Goal: Find specific page/section: Find specific page/section

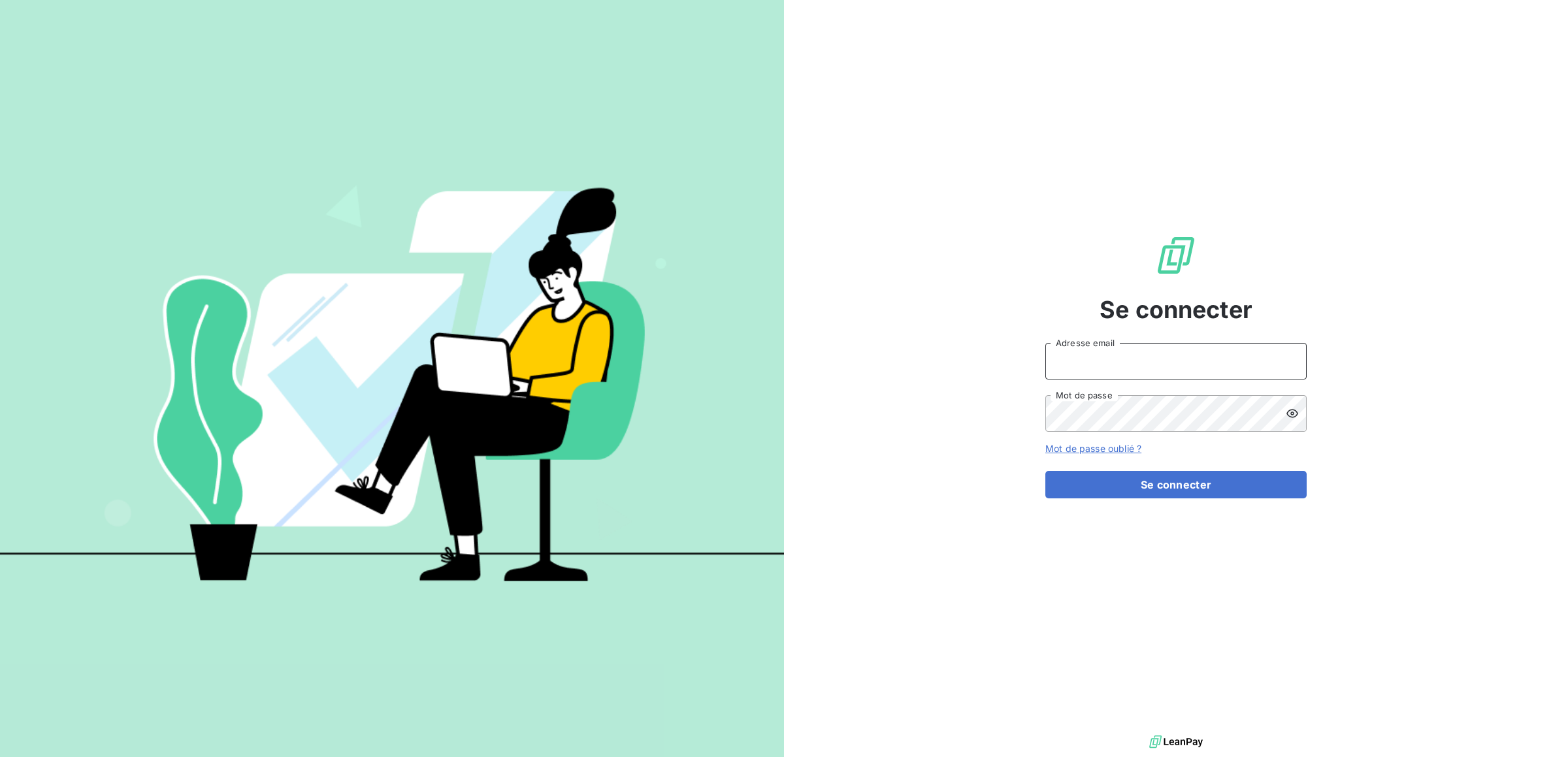
click at [1139, 362] on input "Adresse email" at bounding box center [1176, 361] width 261 height 37
type input "[PERSON_NAME][EMAIL_ADDRESS][DOMAIN_NAME]"
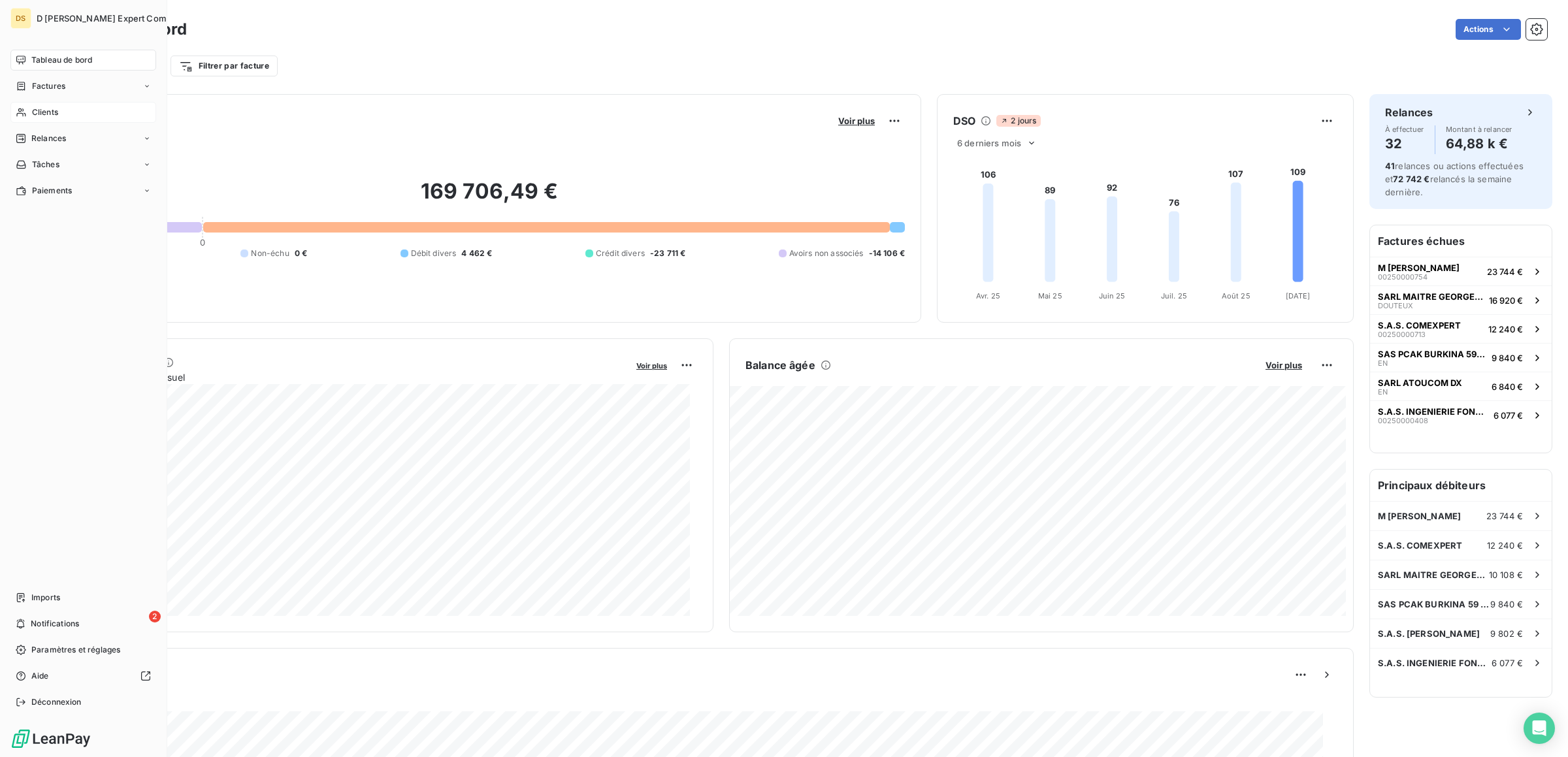
click at [39, 110] on span "Clients" at bounding box center [46, 113] width 26 height 12
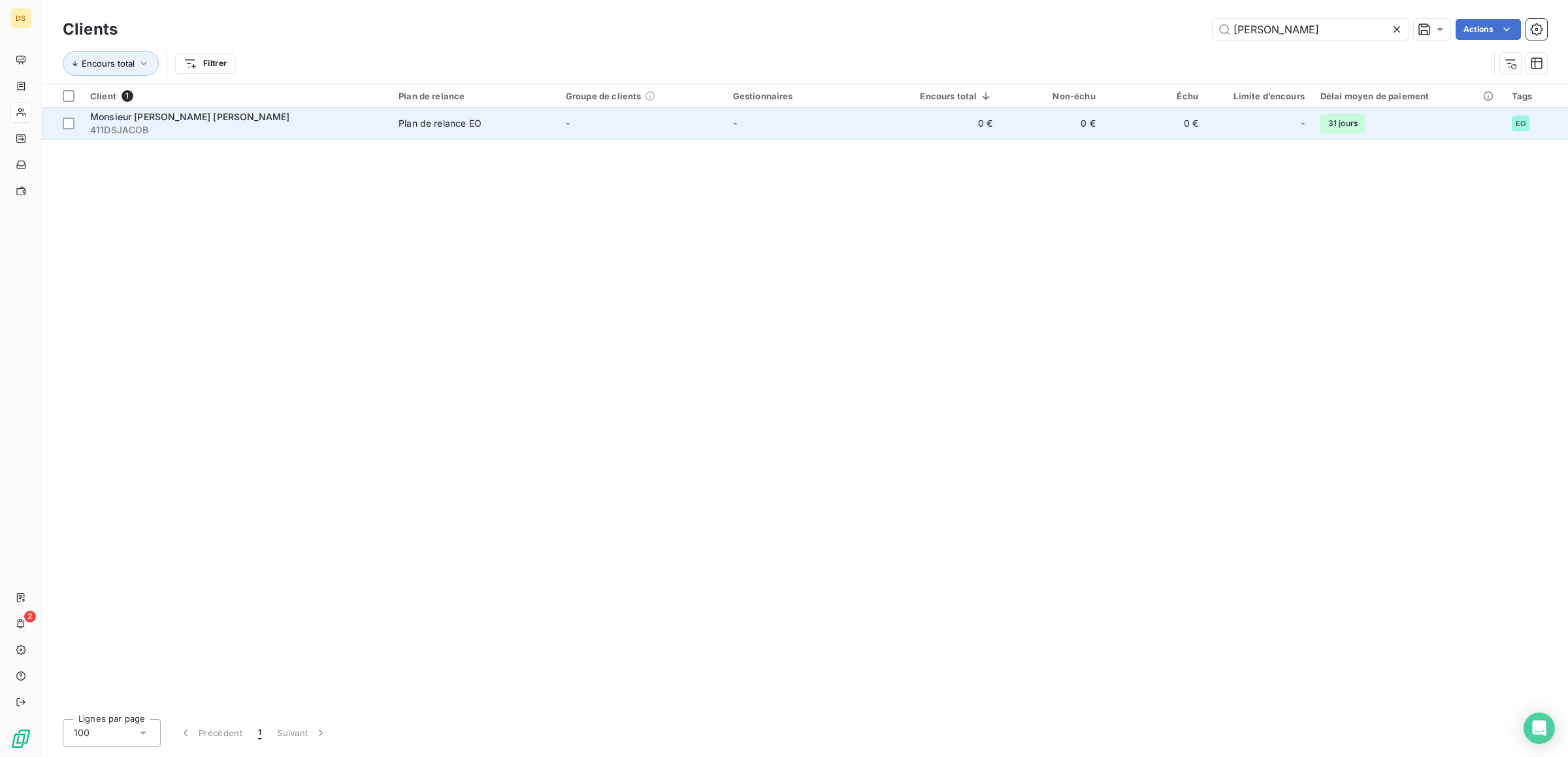
type input "[PERSON_NAME]"
click at [873, 123] on td "-" at bounding box center [809, 124] width 167 height 32
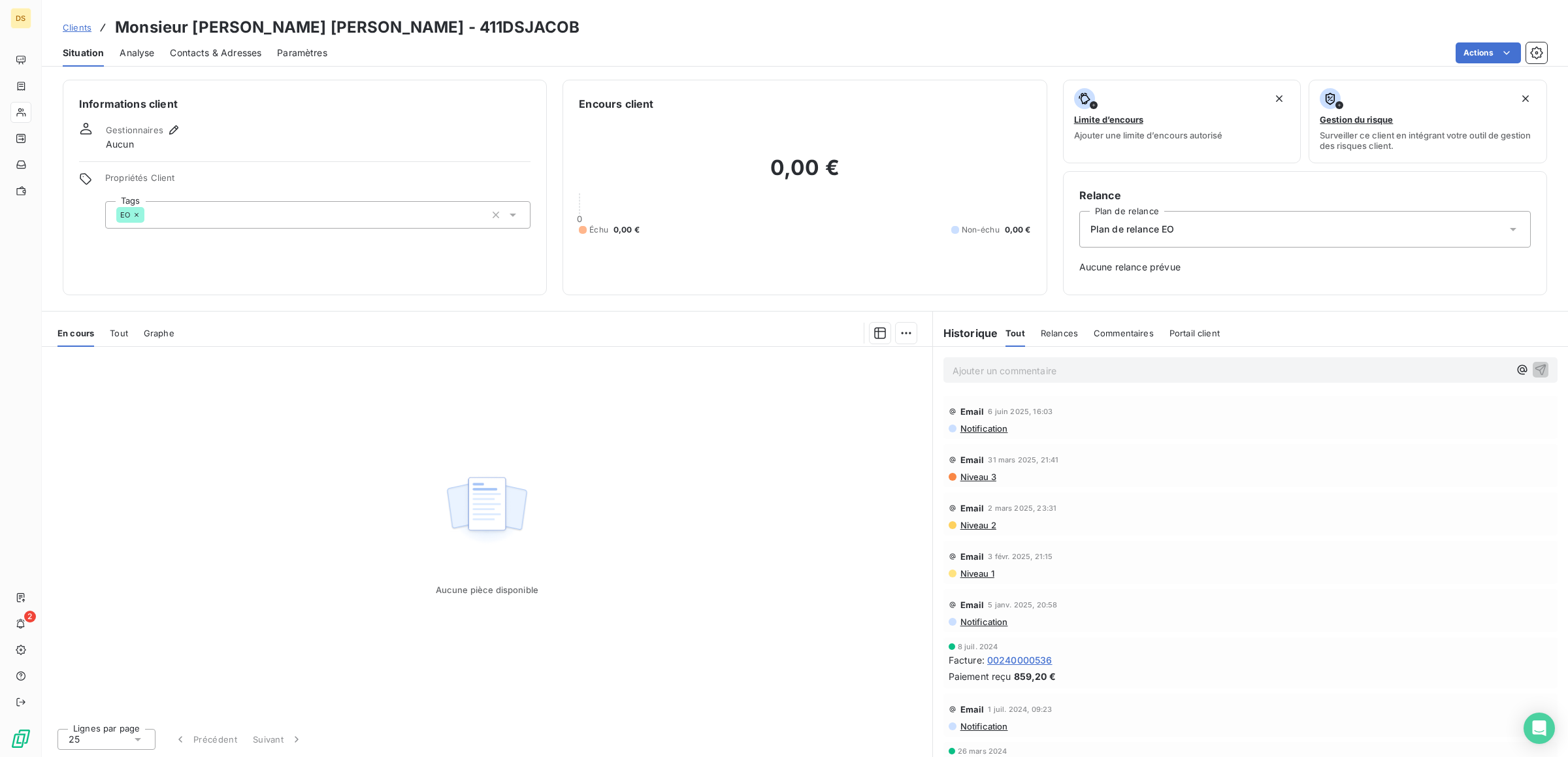
click at [155, 57] on span "Analyse" at bounding box center [136, 53] width 35 height 13
